Goal: Find specific page/section: Find specific page/section

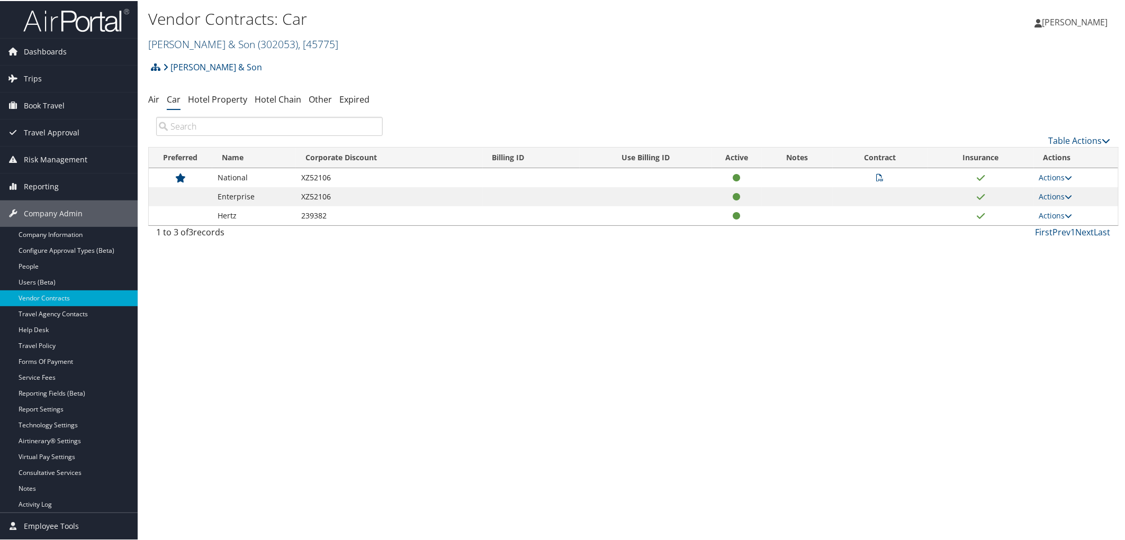
click at [189, 40] on link "CH Guenther & Son ( 302053 ) , [ 45775 ]" at bounding box center [243, 43] width 190 height 14
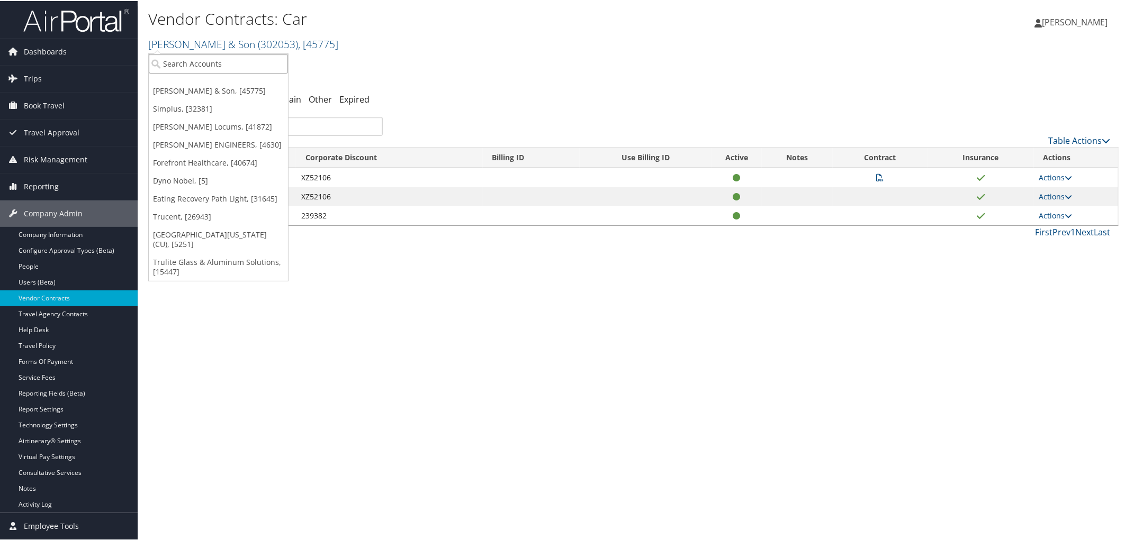
click at [189, 57] on input "search" at bounding box center [218, 63] width 139 height 20
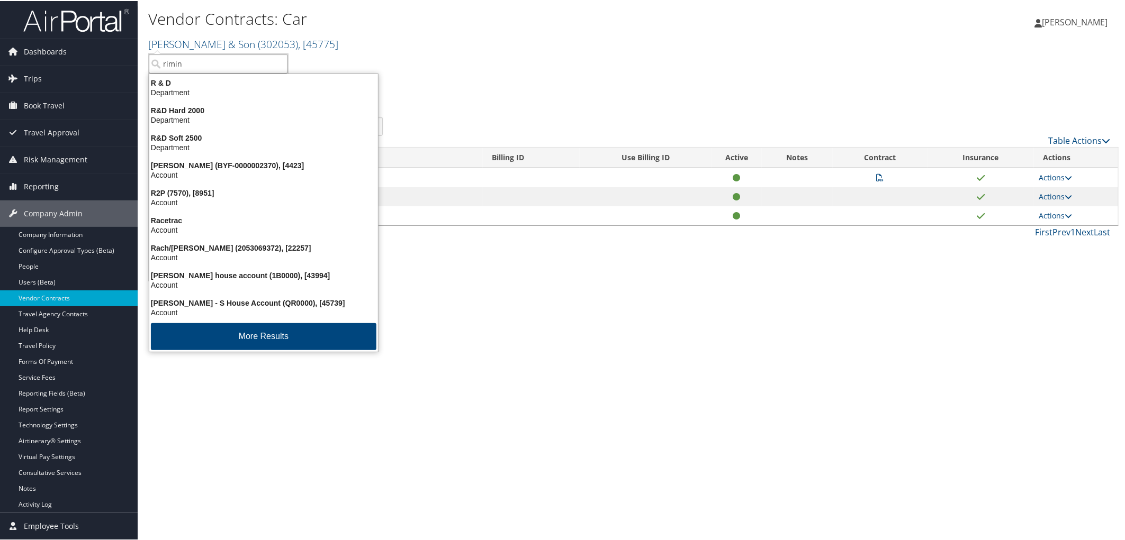
type input "rimini"
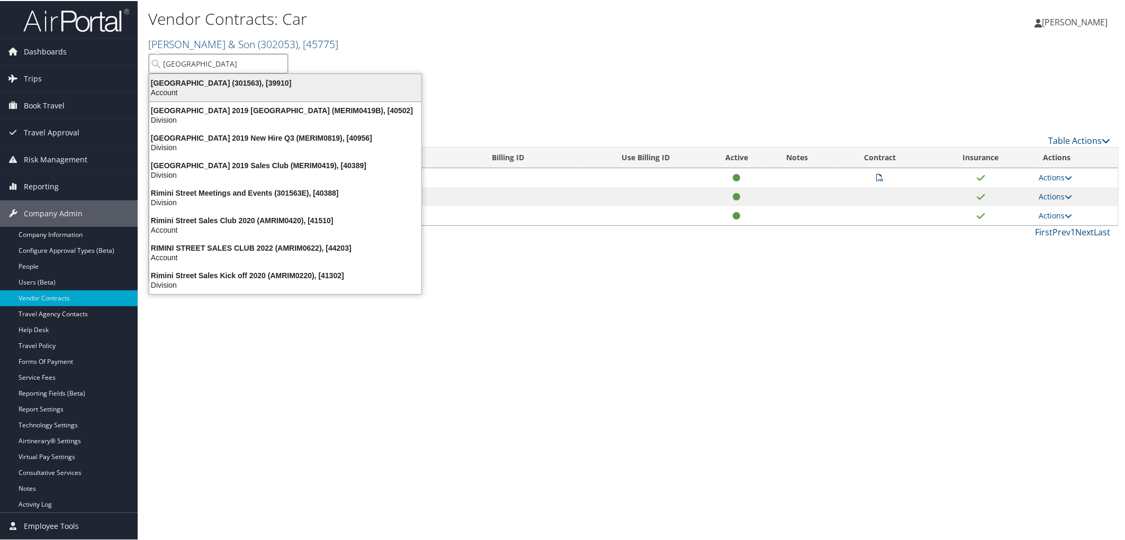
click at [190, 82] on div "Rimini Street (301563), [39910]" at bounding box center [285, 82] width 285 height 10
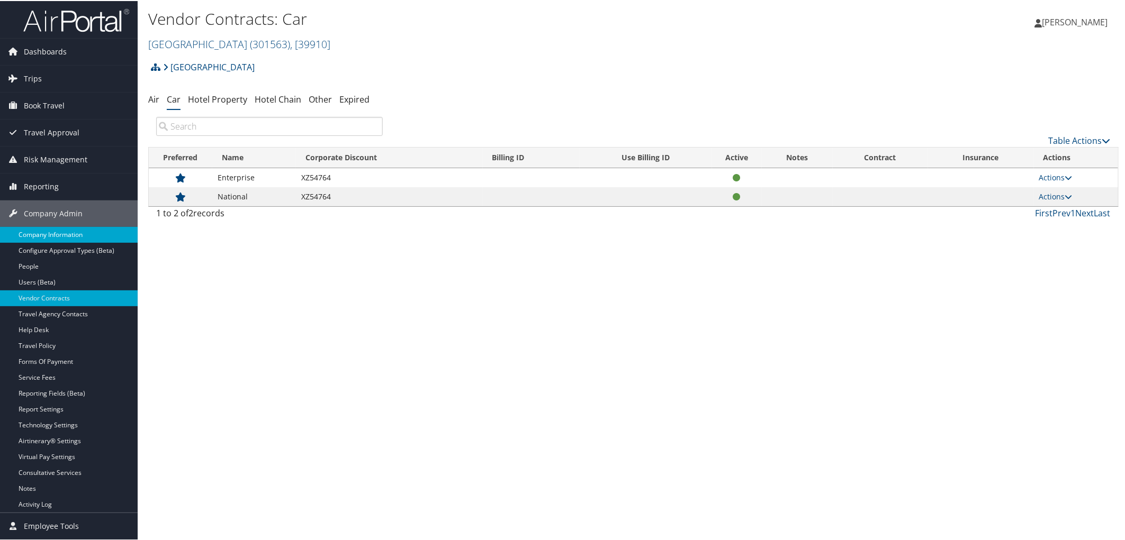
click at [66, 240] on link "Company Information" at bounding box center [69, 234] width 138 height 16
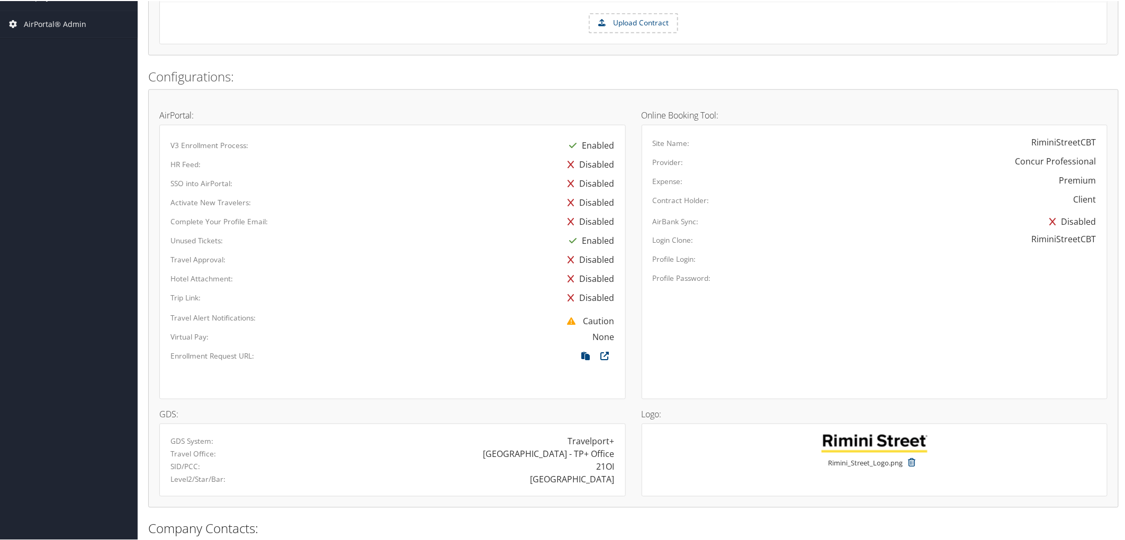
scroll to position [634, 0]
